Goal: Task Accomplishment & Management: Manage account settings

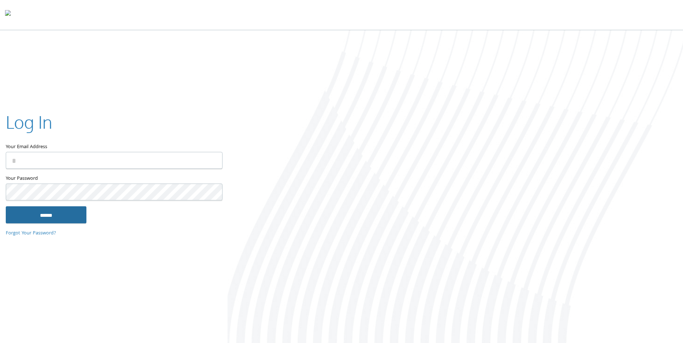
type input "**********"
click at [48, 213] on input "******" at bounding box center [46, 215] width 81 height 17
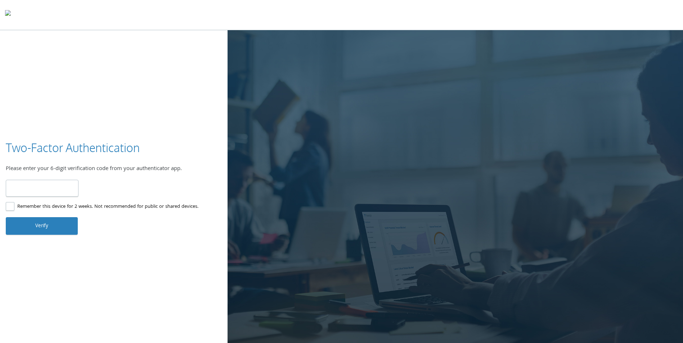
click at [46, 191] on input "number" at bounding box center [42, 188] width 73 height 17
type input "******"
